Goal: Check status: Verify the current state of an ongoing process or item

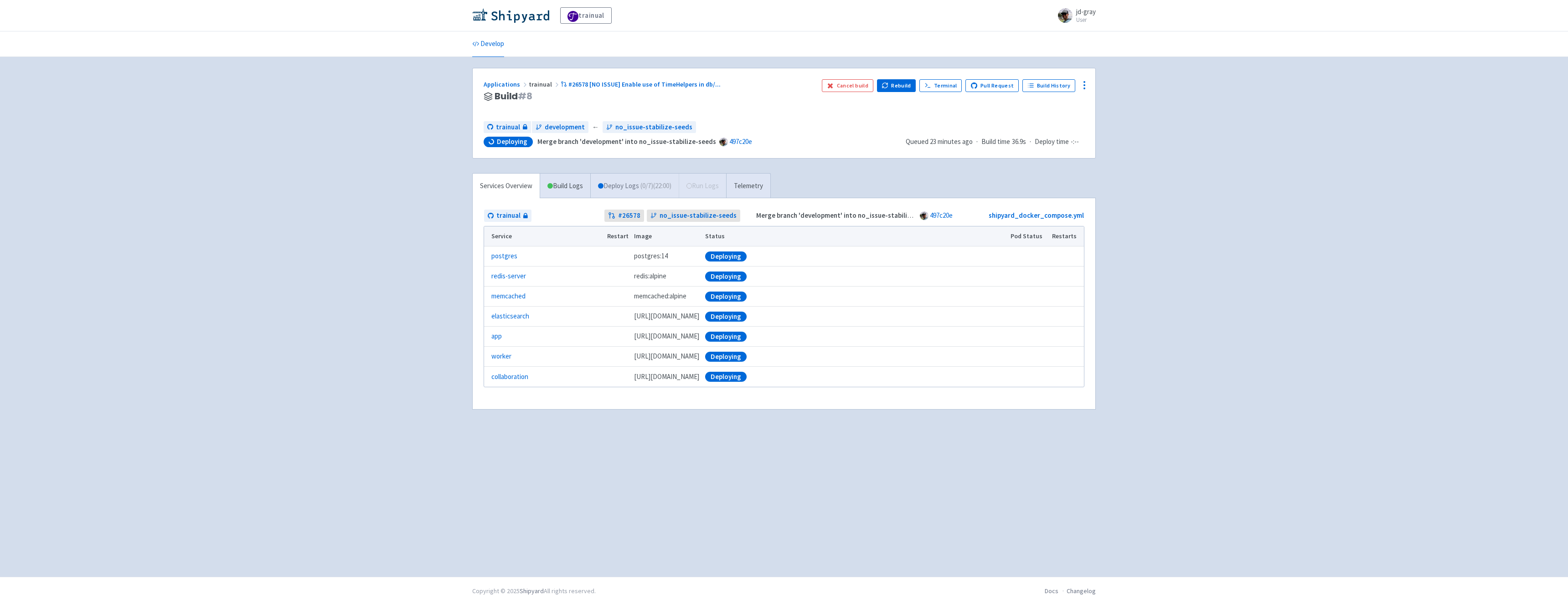
click at [619, 186] on link "Deploy Logs ( 0 / 7 ) (22:00)" at bounding box center [634, 185] width 89 height 25
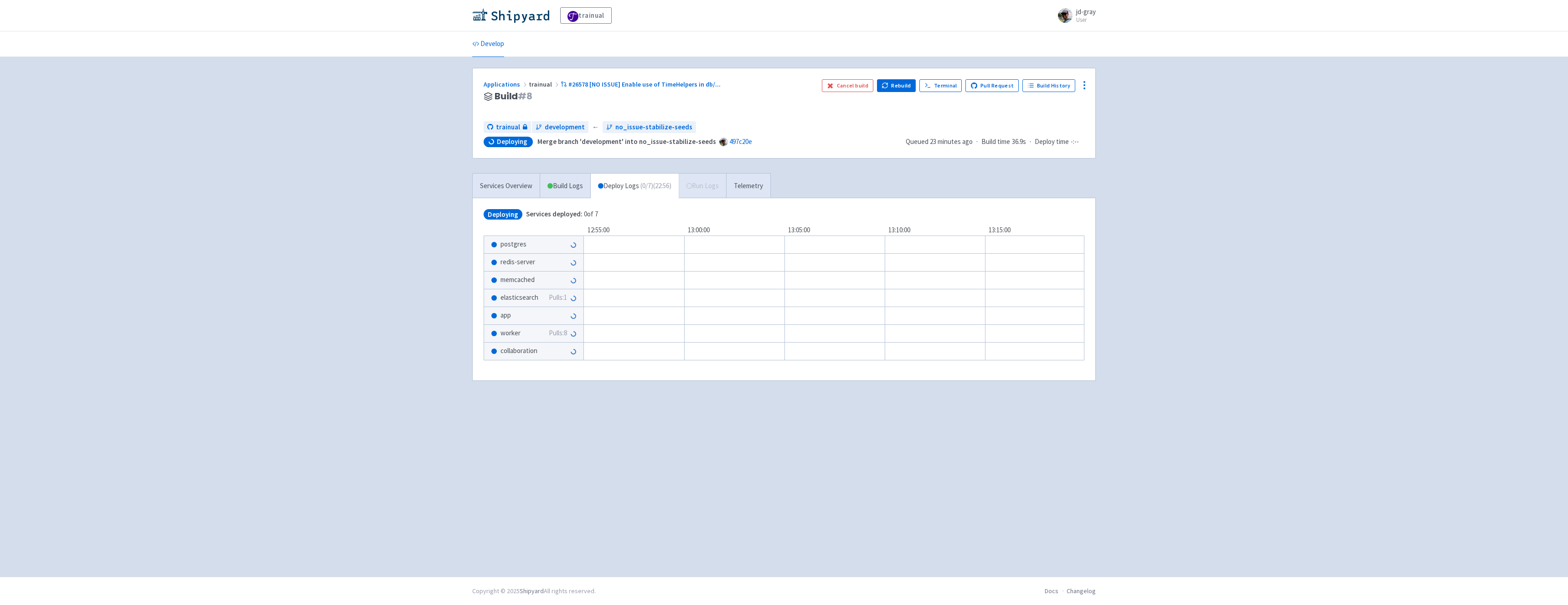
click at [305, 292] on div "trainual jd-gray User Profile Sign out Develop #" at bounding box center [784, 288] width 1568 height 577
click at [422, 232] on div "trainual jd-gray User Profile Sign out Develop #" at bounding box center [784, 288] width 1568 height 577
click at [559, 188] on link "Build Logs" at bounding box center [565, 185] width 50 height 25
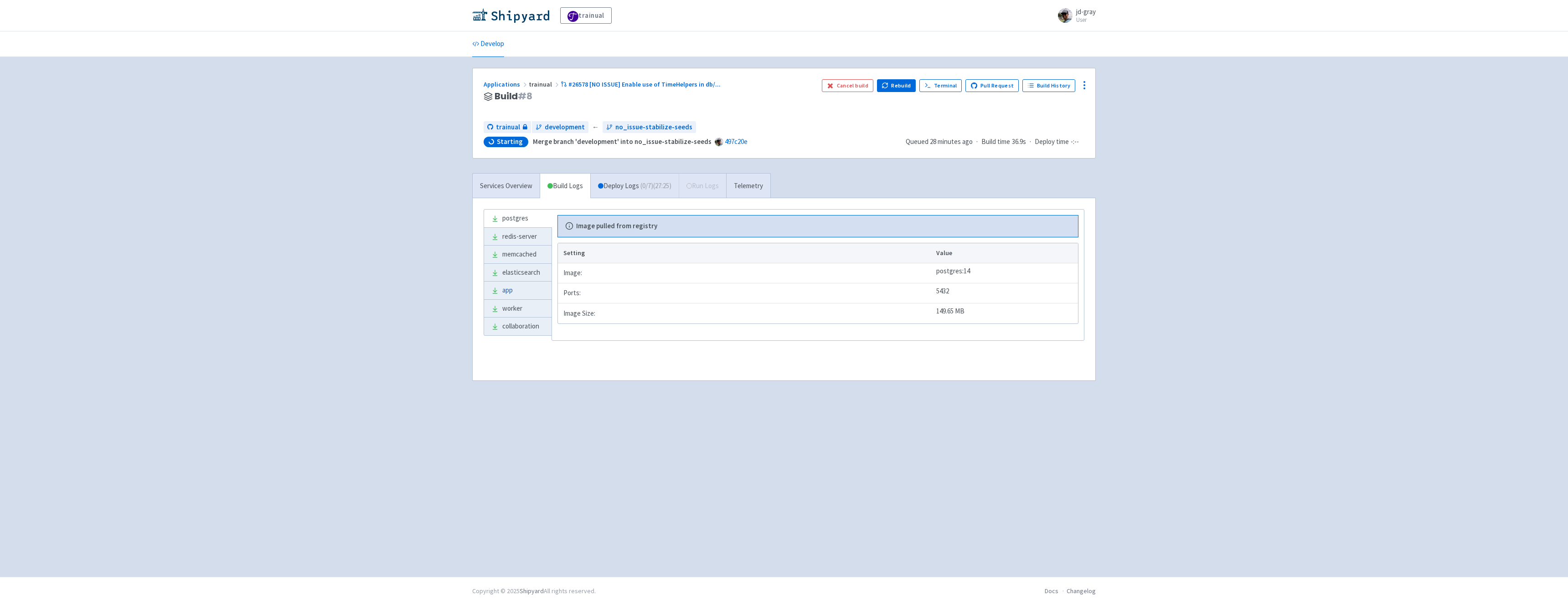
click at [525, 294] on link "app" at bounding box center [518, 290] width 67 height 18
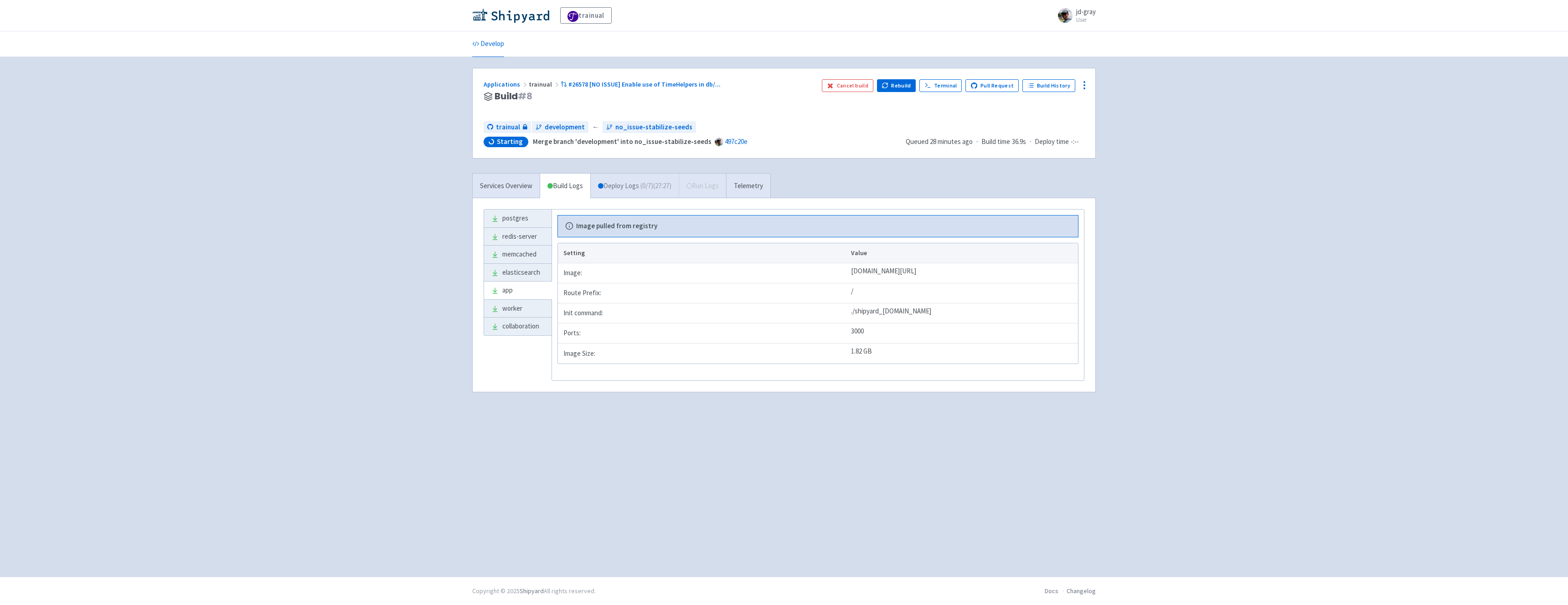
click at [618, 181] on link "Deploy Logs ( 0 / 7 ) (27:27)" at bounding box center [634, 185] width 89 height 25
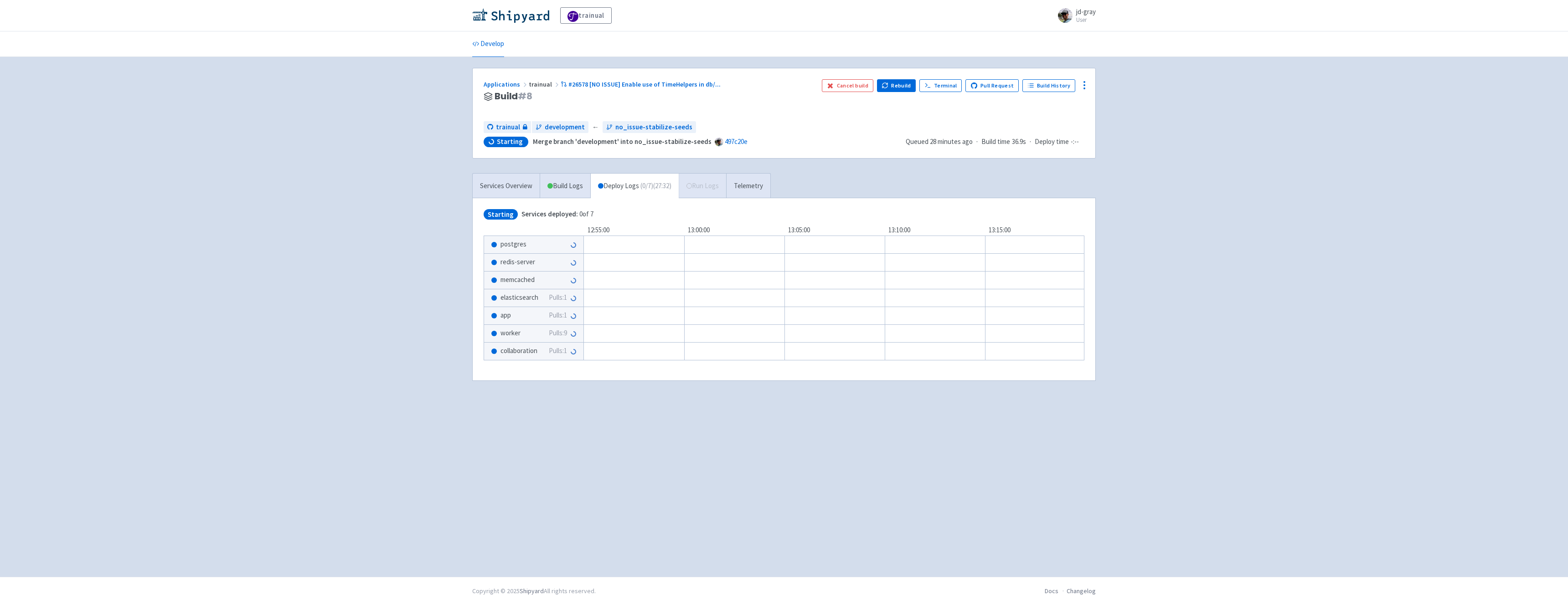
click at [372, 296] on div "trainual jd-gray User Profile Sign out Develop #" at bounding box center [784, 288] width 1568 height 577
click at [1016, 317] on button "Show details" at bounding box center [1015, 316] width 13 height 12
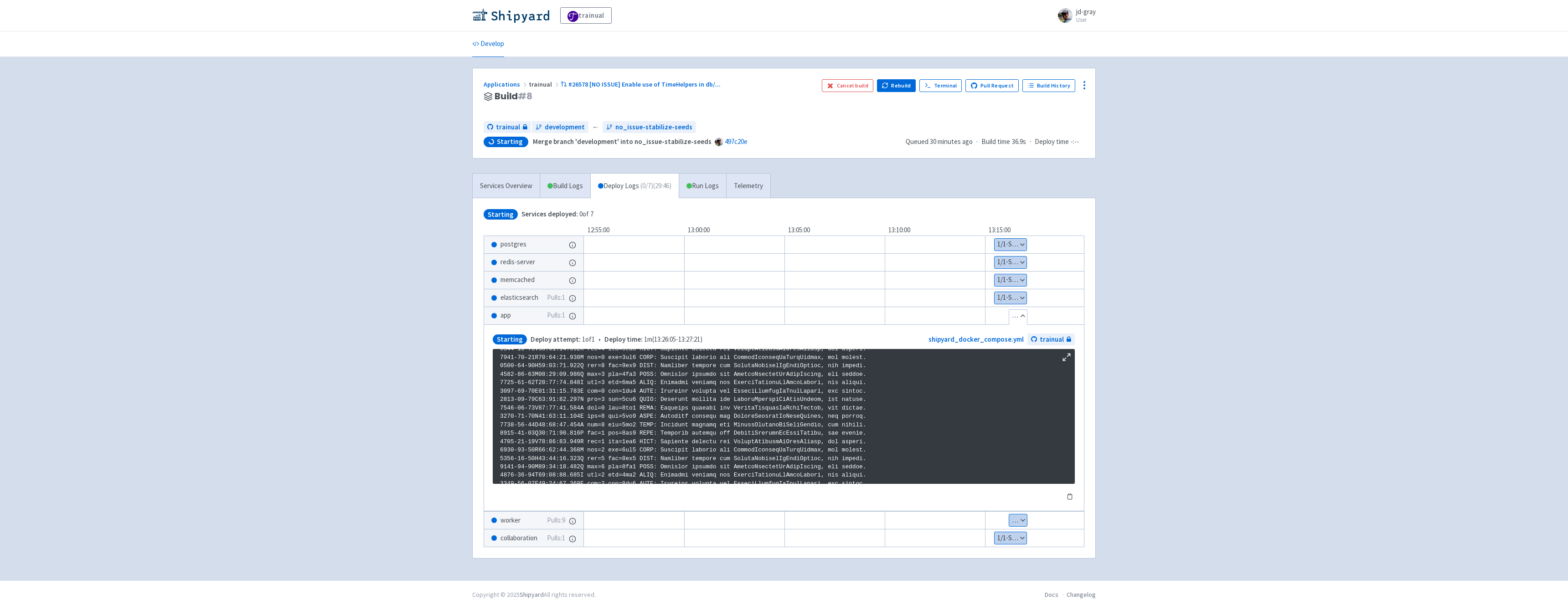
scroll to position [1559, 0]
click at [427, 332] on div "trainual jd-gray User Profile Sign out Develop #" at bounding box center [784, 290] width 1568 height 581
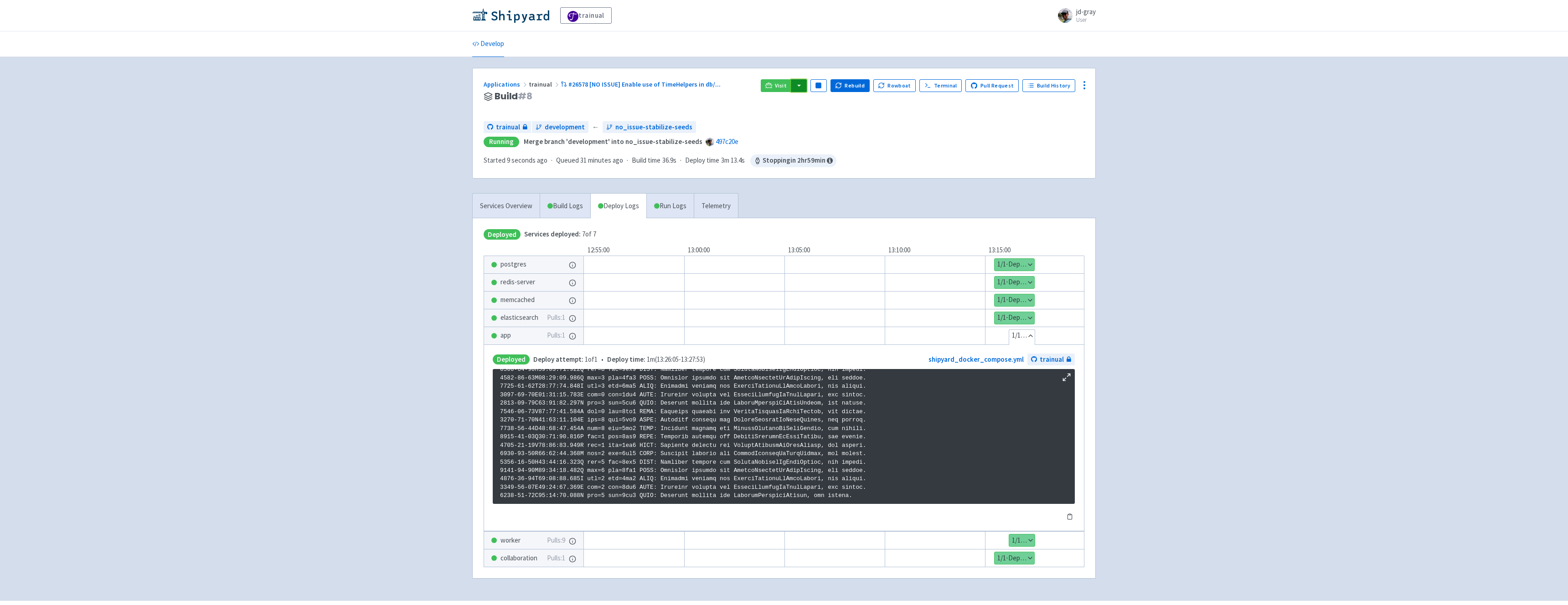
click at [806, 88] on button "button" at bounding box center [799, 85] width 15 height 13
click at [830, 103] on link "trainual (admin)" at bounding box center [834, 104] width 85 height 14
